Goal: Information Seeking & Learning: Learn about a topic

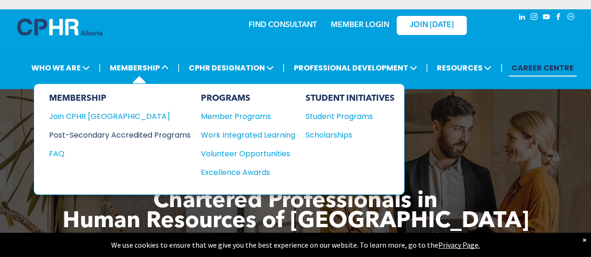
click at [153, 136] on div "Post-Secondary Accredited Programs" at bounding box center [113, 135] width 128 height 12
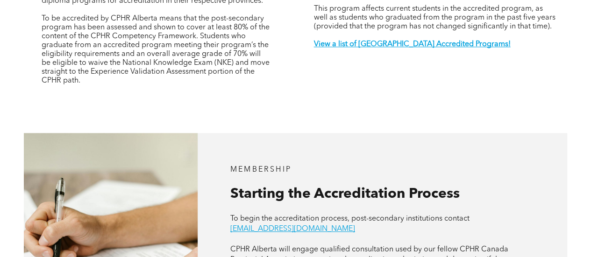
scroll to position [408, 0]
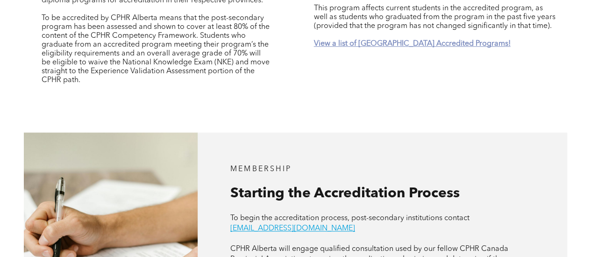
click at [362, 40] on strong "View a list of Alberta Accredited Programs!" at bounding box center [411, 43] width 197 height 7
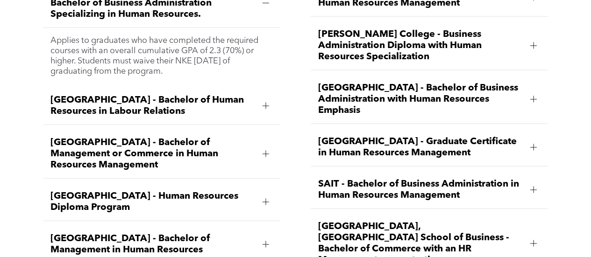
scroll to position [1181, 0]
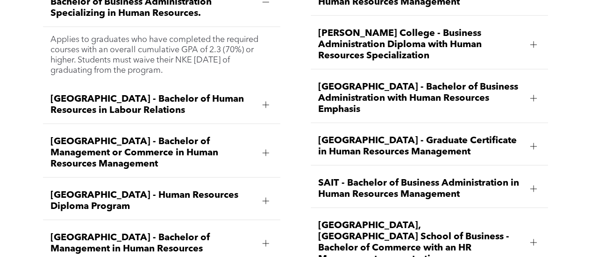
click at [532, 44] on div at bounding box center [533, 45] width 14 height 14
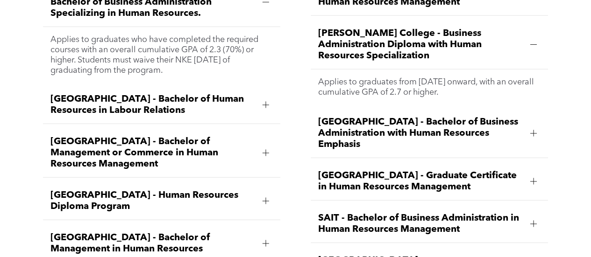
click at [532, 44] on div at bounding box center [533, 45] width 14 height 14
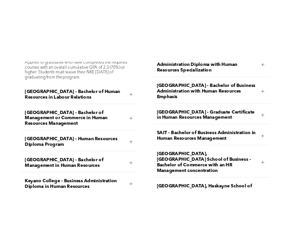
scroll to position [1219, 0]
